Goal: Information Seeking & Learning: Learn about a topic

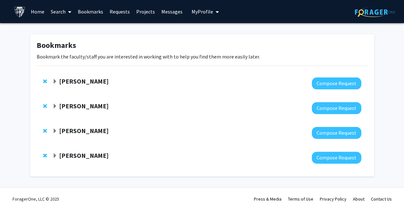
click at [93, 131] on strong "[PERSON_NAME]" at bounding box center [84, 131] width 50 height 8
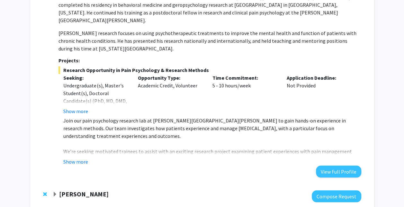
scroll to position [193, 0]
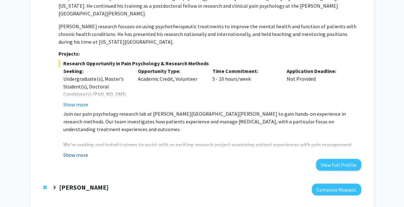
click at [80, 151] on button "Show more" at bounding box center [75, 155] width 25 height 8
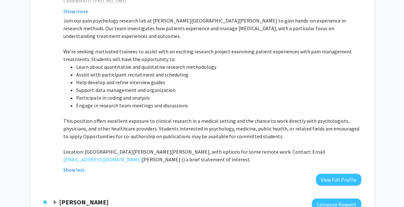
scroll to position [285, 0]
click at [63, 166] on button "Show less" at bounding box center [74, 170] width 22 height 8
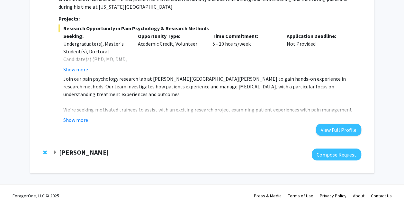
scroll to position [220, 0]
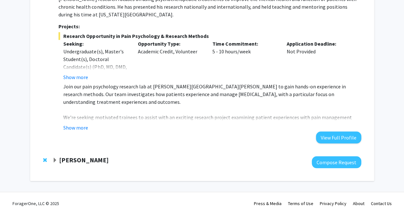
click at [63, 124] on button "Show more" at bounding box center [75, 128] width 25 height 8
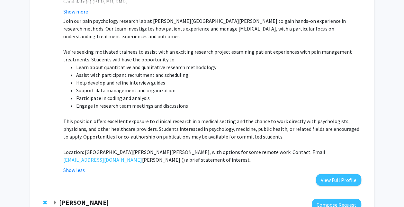
click at [63, 166] on button "Show less" at bounding box center [74, 170] width 22 height 8
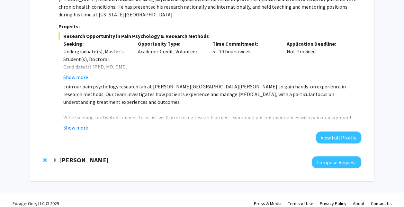
click at [63, 124] on button "Show more" at bounding box center [75, 128] width 25 height 8
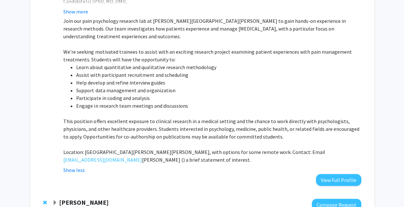
click at [63, 166] on button "Show less" at bounding box center [74, 170] width 22 height 8
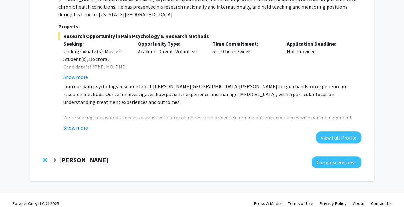
click at [63, 124] on button "Show more" at bounding box center [75, 128] width 25 height 8
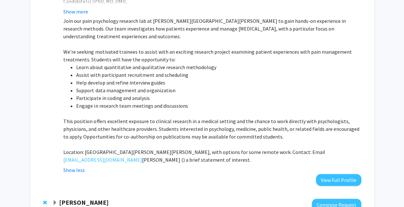
click at [124, 110] on p at bounding box center [212, 114] width 298 height 8
